Goal: Task Accomplishment & Management: Manage account settings

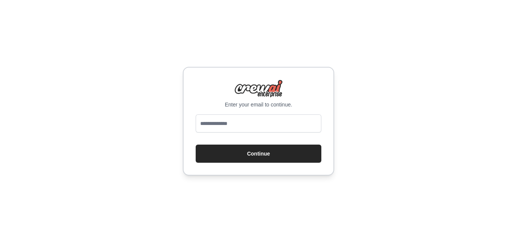
type input "**********"
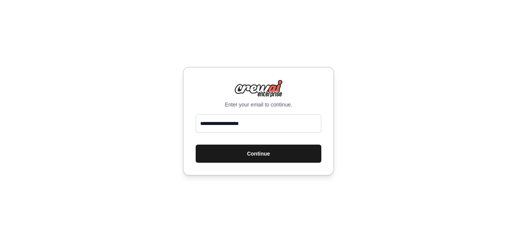
click at [248, 148] on button "Continue" at bounding box center [259, 154] width 126 height 18
click at [244, 154] on button "Continue" at bounding box center [259, 154] width 126 height 18
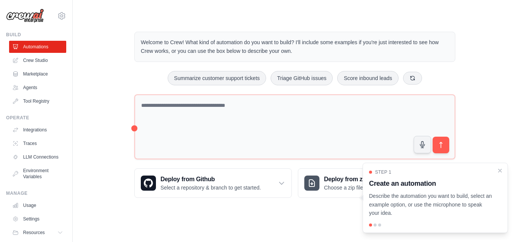
drag, startPoint x: 84, startPoint y: 128, endPoint x: 91, endPoint y: 23, distance: 105.0
click at [91, 23] on div "Welcome to Crew! What kind of automation do you want to build? I'll include som…" at bounding box center [295, 115] width 420 height 191
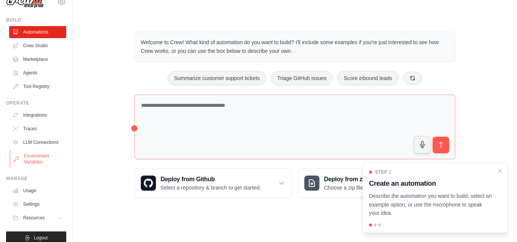
scroll to position [29, 0]
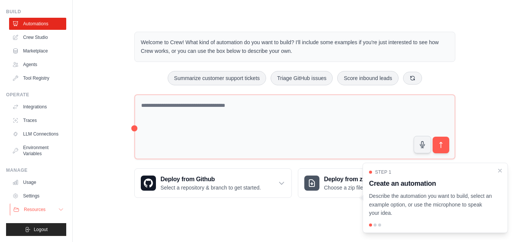
click at [51, 210] on button "Resources" at bounding box center [38, 210] width 57 height 12
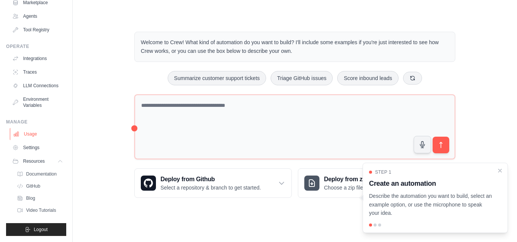
scroll to position [78, 0]
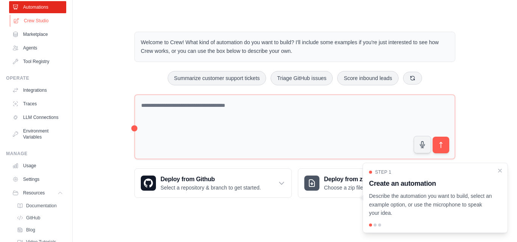
click at [27, 25] on link "Crew Studio" at bounding box center [38, 21] width 57 height 12
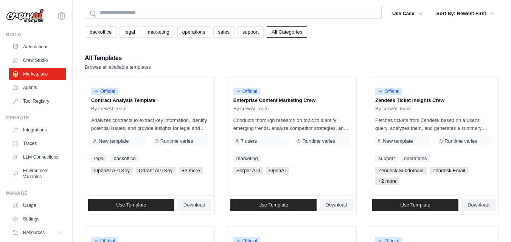
scroll to position [38, 0]
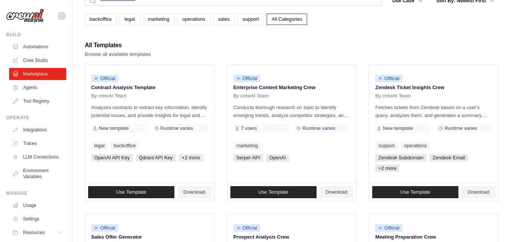
click at [57, 14] on icon at bounding box center [61, 15] width 9 height 9
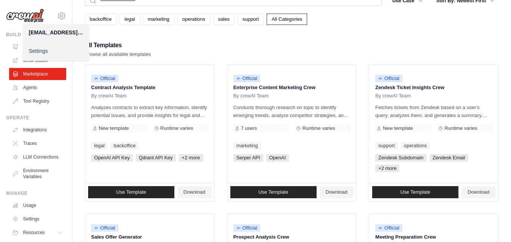
click at [41, 55] on link "Settings" at bounding box center [56, 51] width 67 height 14
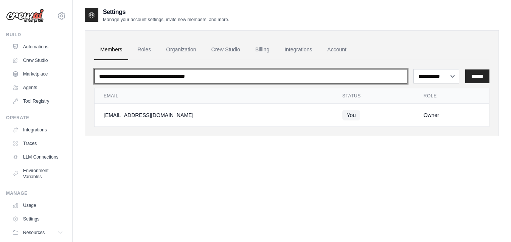
click at [163, 82] on input "email" at bounding box center [250, 76] width 313 height 14
click at [163, 78] on input "email" at bounding box center [250, 76] width 313 height 14
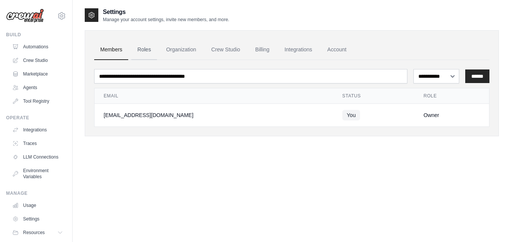
click at [148, 52] on link "Roles" at bounding box center [144, 50] width 26 height 20
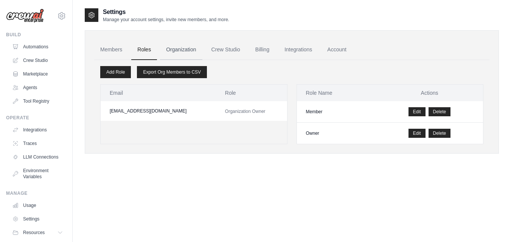
click at [180, 50] on link "Organization" at bounding box center [181, 50] width 42 height 20
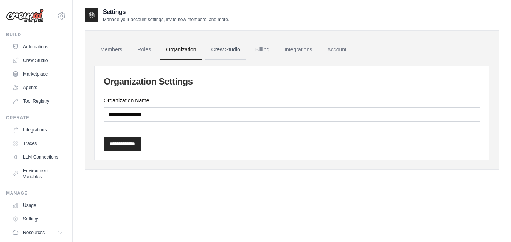
click at [209, 48] on link "Crew Studio" at bounding box center [225, 50] width 41 height 20
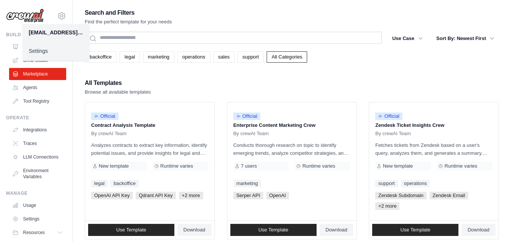
scroll to position [38, 0]
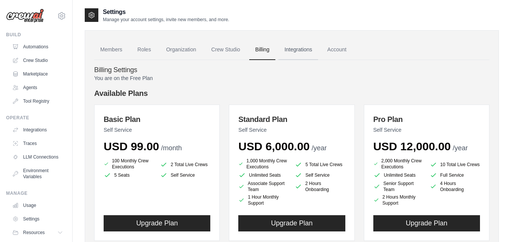
click at [298, 47] on link "Integrations" at bounding box center [298, 50] width 40 height 20
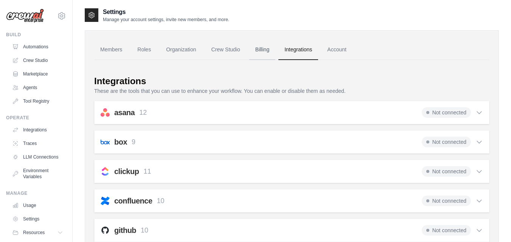
click at [255, 54] on link "Billing" at bounding box center [262, 50] width 26 height 20
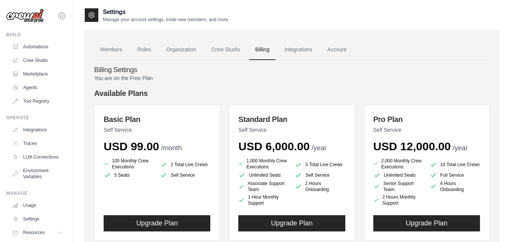
click at [251, 56] on link "Billing" at bounding box center [262, 50] width 26 height 20
